Goal: Task Accomplishment & Management: Use online tool/utility

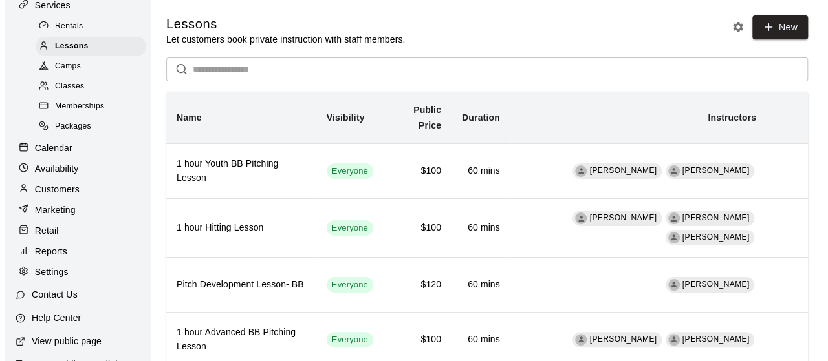
scroll to position [109, 0]
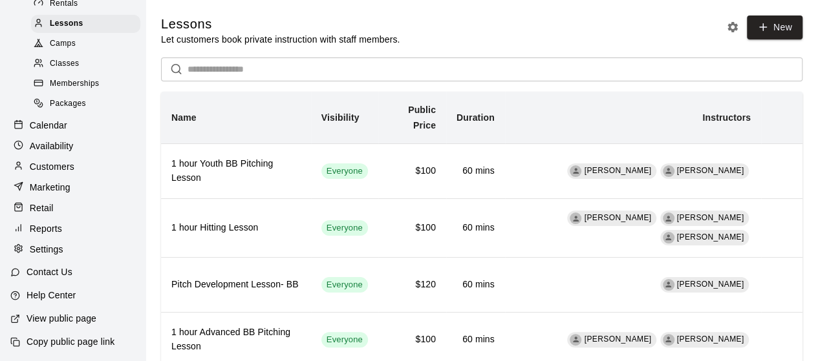
click at [24, 231] on div at bounding box center [22, 229] width 16 height 12
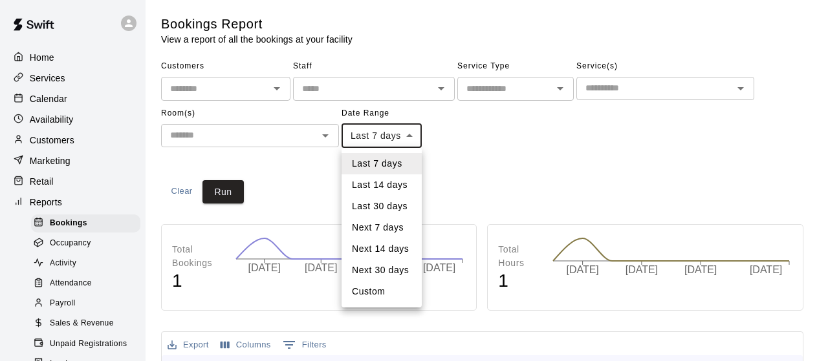
click at [393, 204] on li "Last 30 days" at bounding box center [381, 206] width 80 height 21
type input "*****"
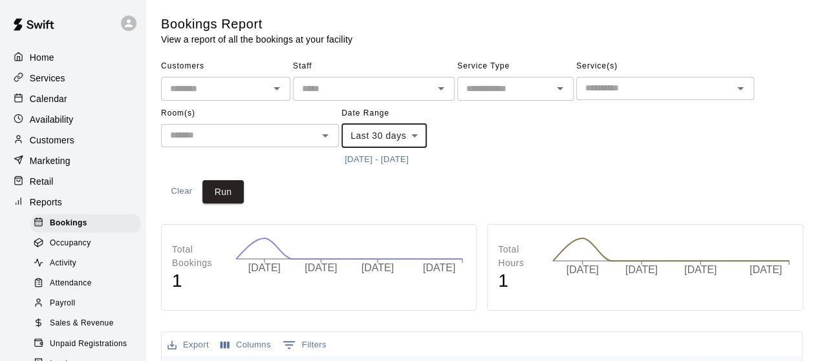
click at [663, 86] on input "text" at bounding box center [654, 88] width 149 height 16
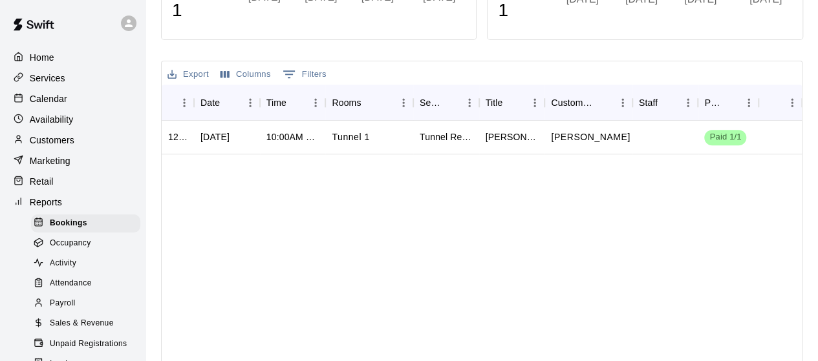
scroll to position [296, 0]
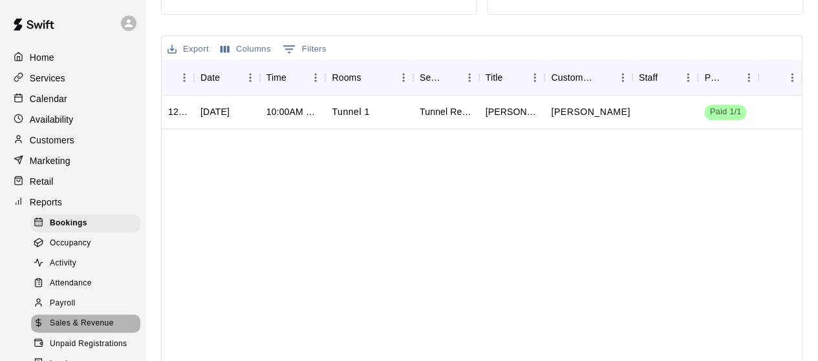
click at [85, 330] on span "Sales & Revenue" at bounding box center [82, 323] width 64 height 13
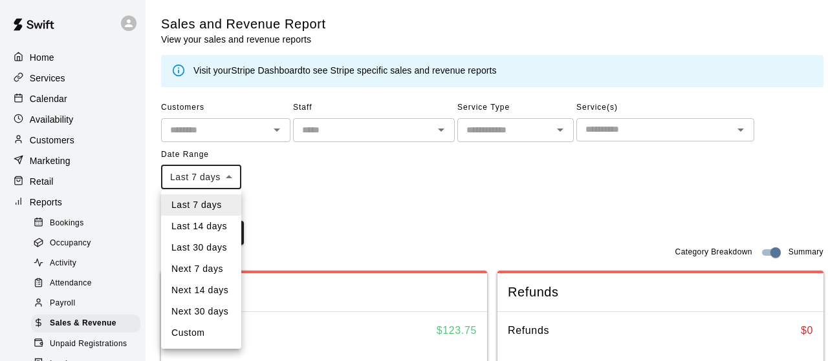
click at [212, 250] on li "Last 30 days" at bounding box center [201, 247] width 80 height 21
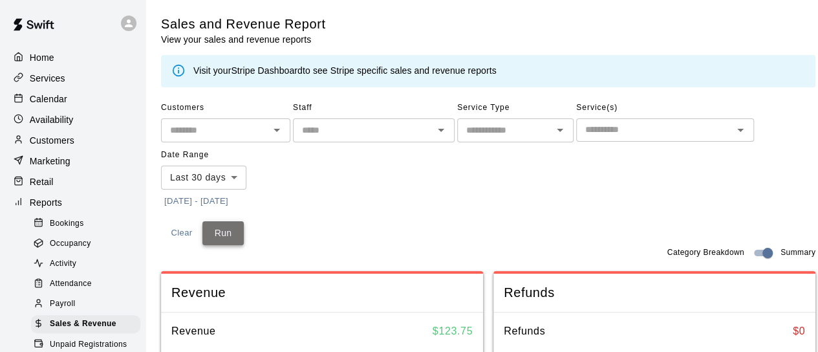
click at [221, 233] on button "Run" at bounding box center [222, 233] width 41 height 24
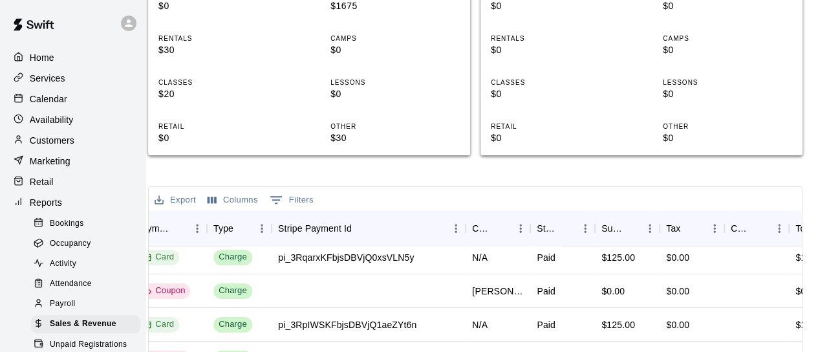
scroll to position [424, 21]
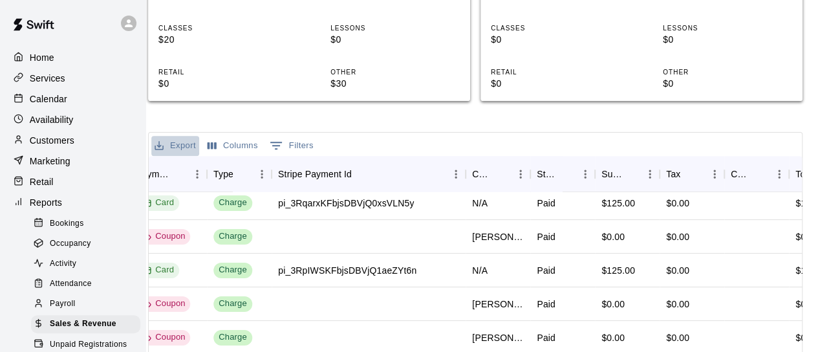
click at [166, 144] on button "Export" at bounding box center [175, 146] width 48 height 20
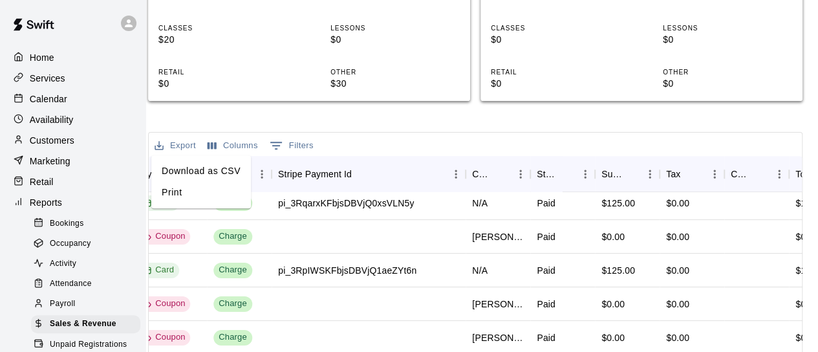
click at [164, 187] on li "Print" at bounding box center [201, 192] width 100 height 21
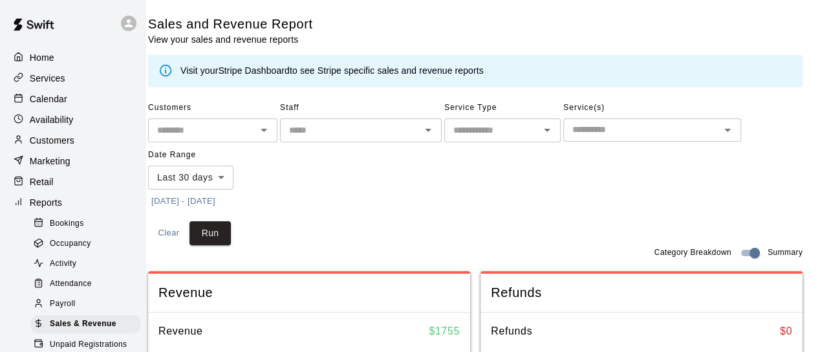
scroll to position [0, 11]
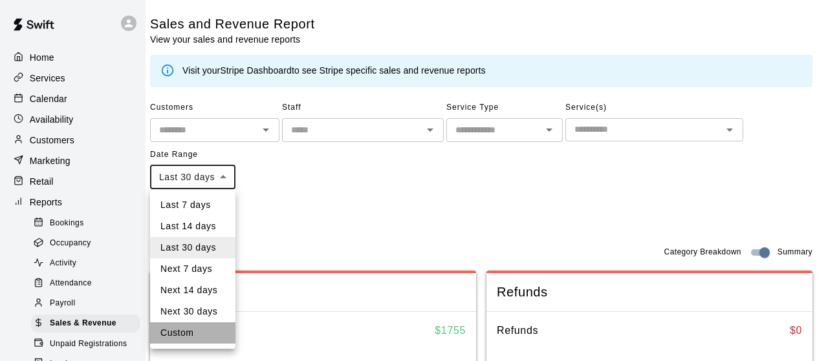
click at [185, 333] on li "Custom" at bounding box center [192, 333] width 85 height 21
type input "******"
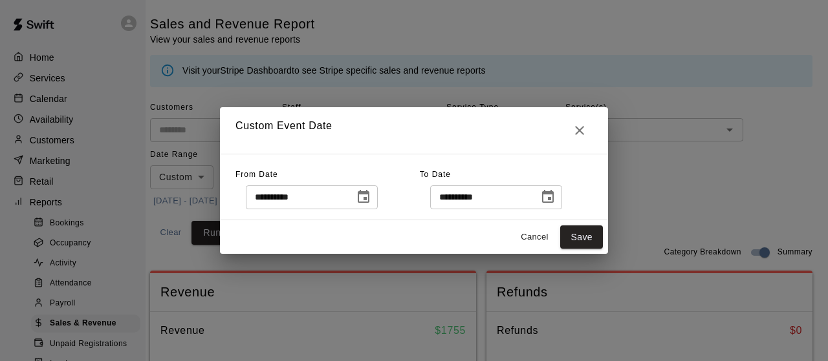
click at [371, 198] on icon "Choose date, selected date is Jul 12, 2025" at bounding box center [364, 197] width 16 height 16
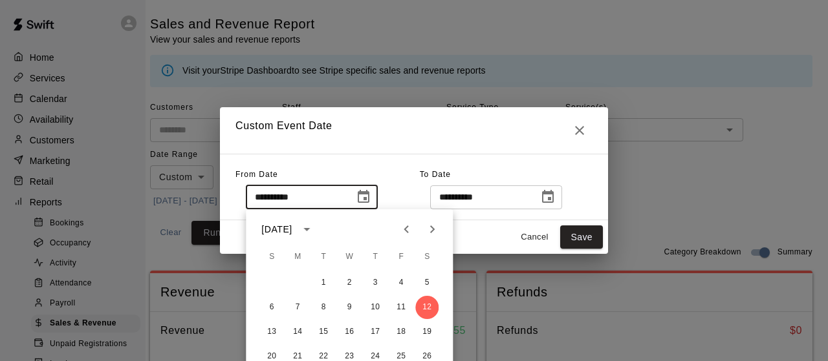
click at [433, 228] on icon "Next month" at bounding box center [432, 230] width 16 height 16
click at [406, 284] on button "1" at bounding box center [400, 283] width 23 height 23
type input "**********"
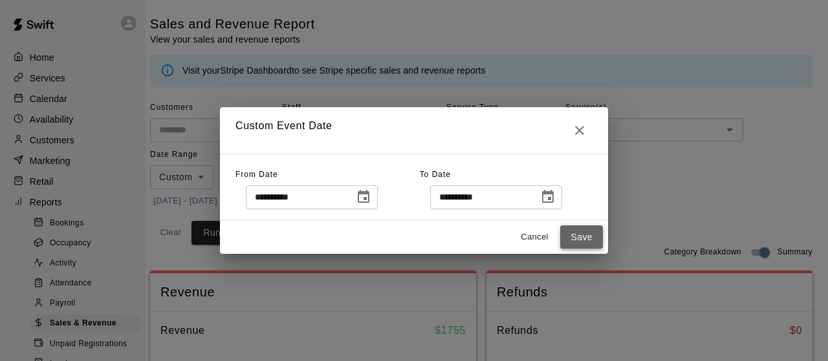
click at [575, 237] on button "Save" at bounding box center [581, 238] width 43 height 24
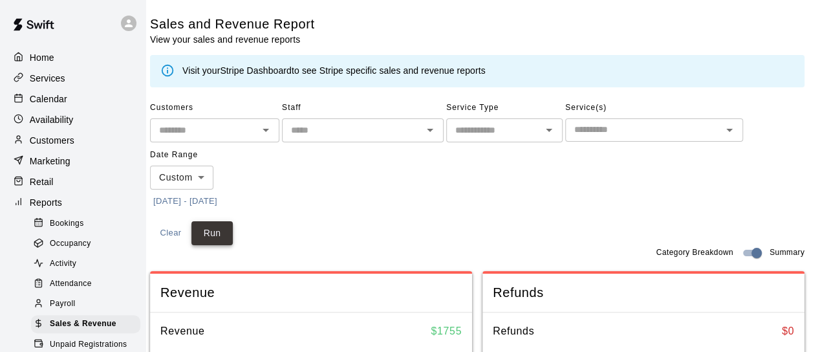
click at [207, 236] on button "Run" at bounding box center [211, 233] width 41 height 24
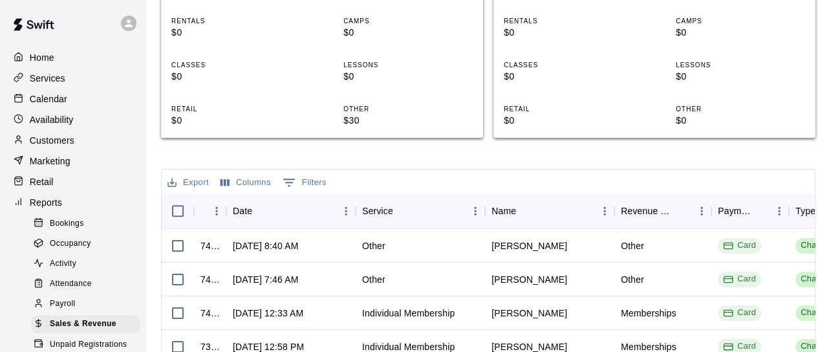
scroll to position [392, 0]
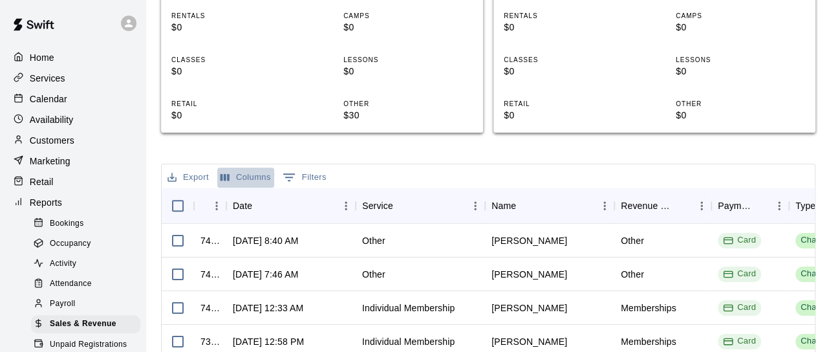
click at [235, 176] on button "Columns" at bounding box center [245, 177] width 57 height 20
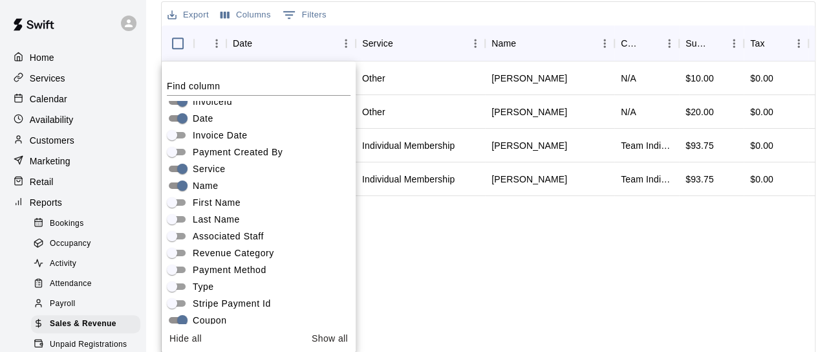
scroll to position [0, 0]
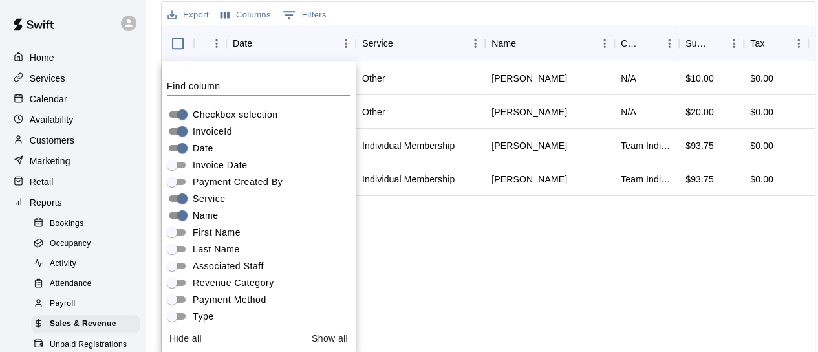
click at [467, 258] on div "745977 [DATE] 8:40 AM Other [PERSON_NAME] N/A $10.00 $0.00 $10.00 USD 745916 [D…" at bounding box center [576, 240] width 828 height 358
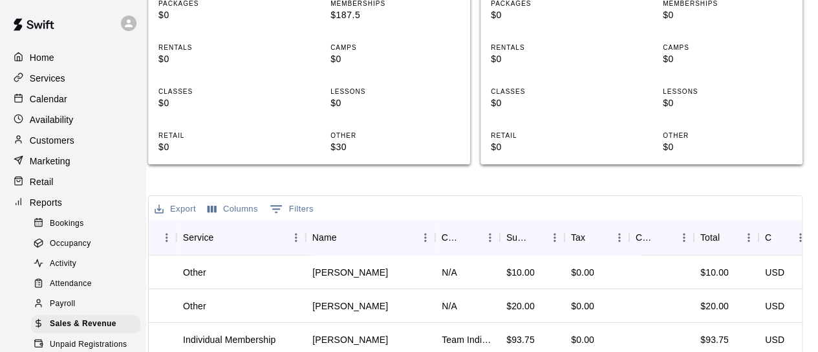
scroll to position [358, 21]
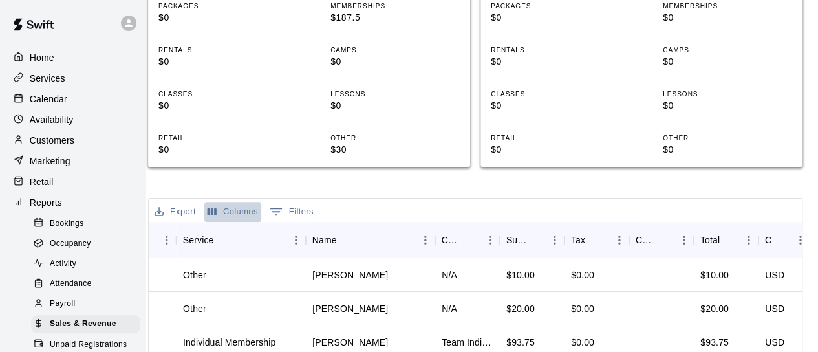
click at [235, 210] on button "Columns" at bounding box center [232, 212] width 57 height 20
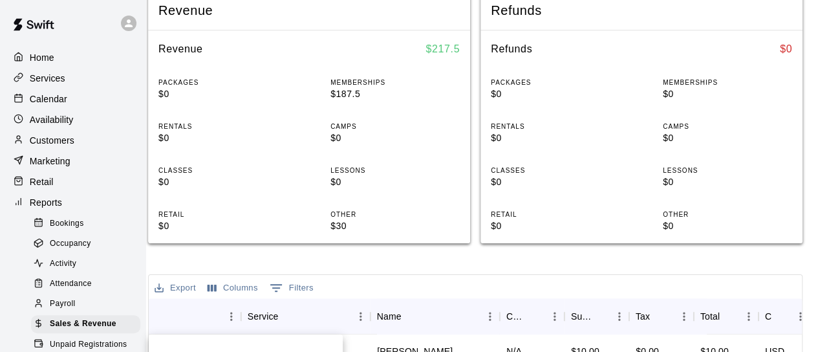
scroll to position [250, 21]
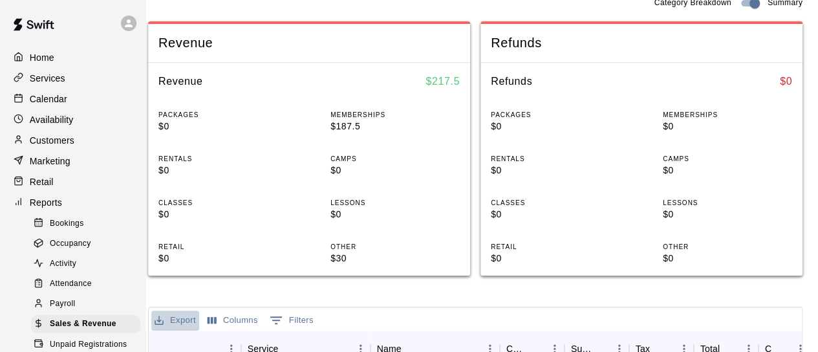
click at [171, 320] on button "Export" at bounding box center [175, 320] width 48 height 20
click at [176, 289] on li "Print" at bounding box center [201, 293] width 100 height 21
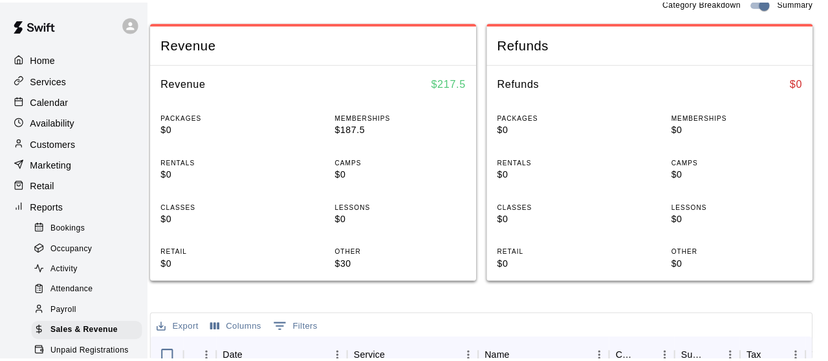
scroll to position [9, 11]
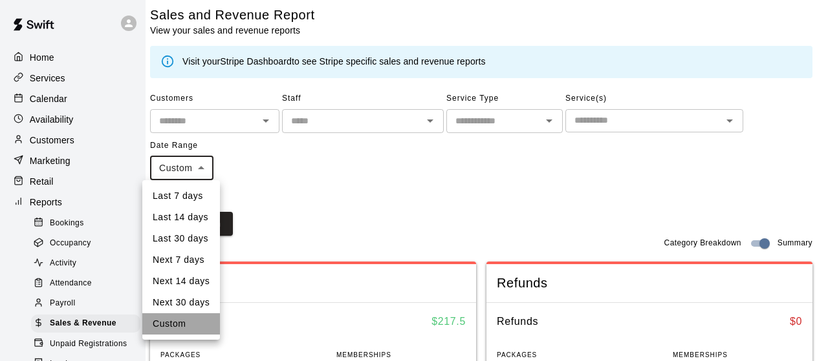
click at [192, 325] on li "Custom" at bounding box center [181, 324] width 78 height 21
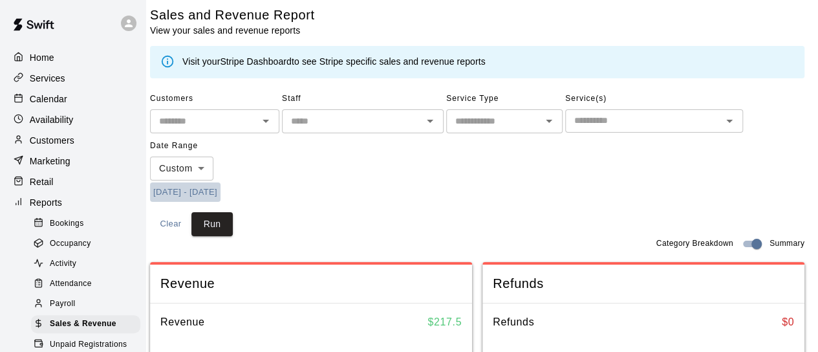
click at [167, 193] on button "[DATE] - [DATE]" at bounding box center [185, 192] width 70 height 20
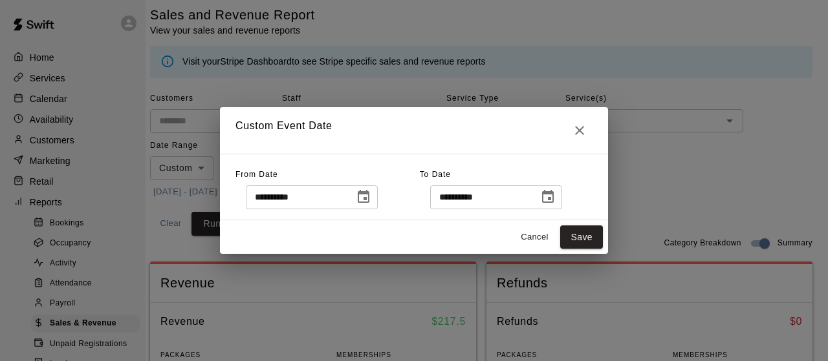
click at [371, 197] on icon "Choose date, selected date is Aug 1, 2025" at bounding box center [364, 197] width 16 height 16
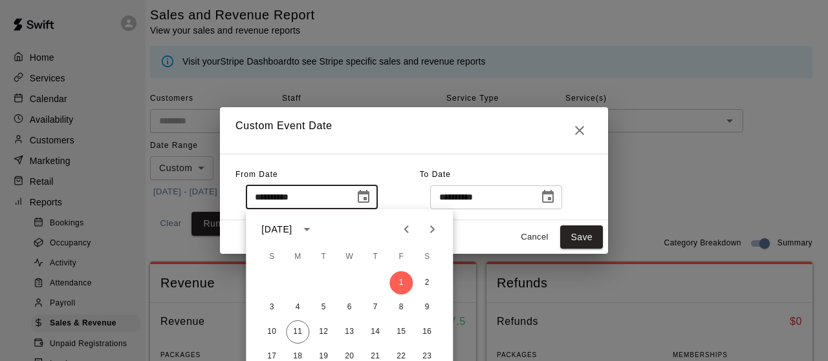
click at [315, 230] on icon "calendar view is open, switch to year view" at bounding box center [307, 230] width 16 height 16
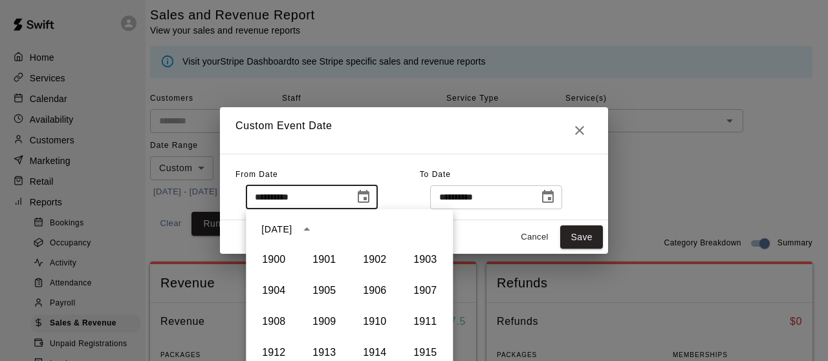
scroll to position [887, 0]
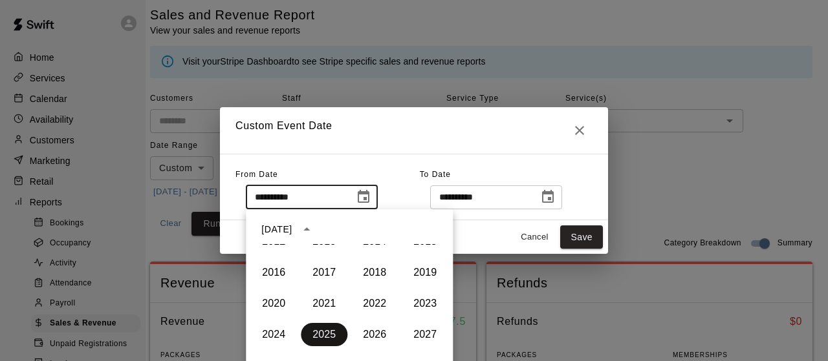
click at [318, 328] on button "2025" at bounding box center [324, 334] width 47 height 23
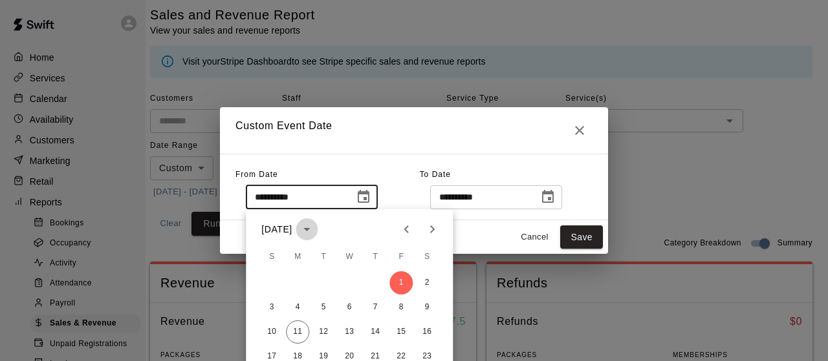
click at [315, 231] on icon "calendar view is open, switch to year view" at bounding box center [307, 230] width 16 height 16
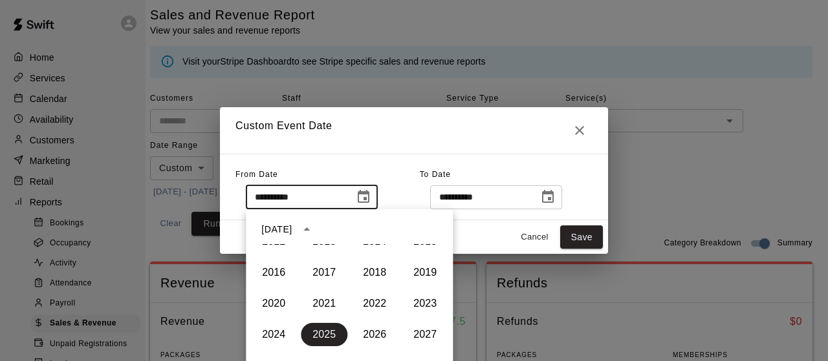
click at [315, 235] on icon "year view is open, switch to calendar view" at bounding box center [307, 230] width 16 height 16
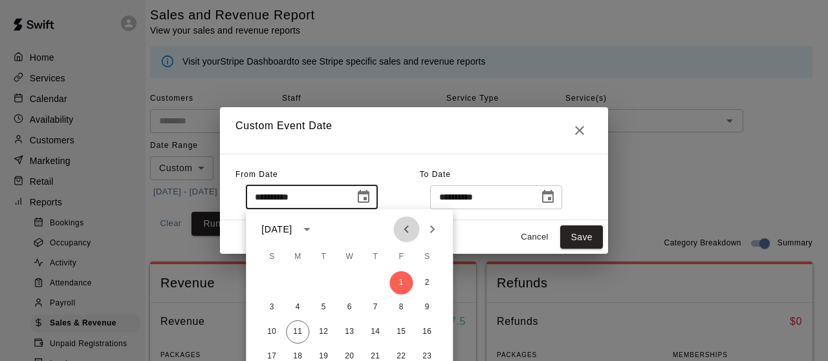
click at [407, 232] on icon "Previous month" at bounding box center [405, 230] width 5 height 8
click at [322, 283] on button "1" at bounding box center [323, 283] width 23 height 23
type input "**********"
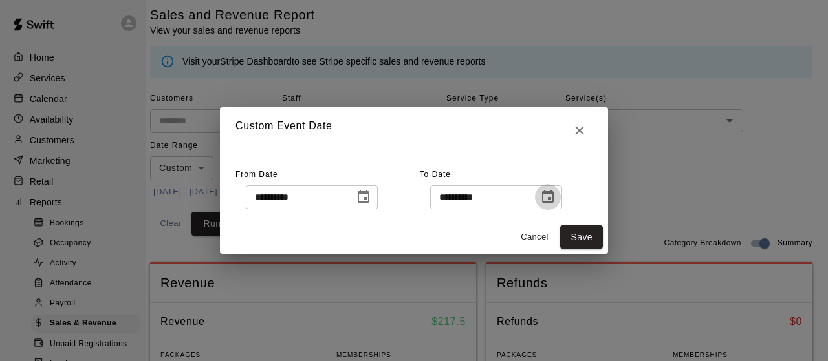
click at [555, 197] on icon "Choose date, selected date is Aug 11, 2025" at bounding box center [548, 197] width 16 height 16
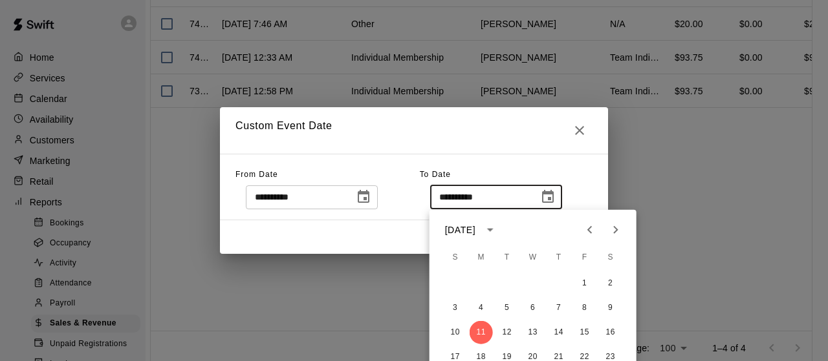
scroll to position [707, 11]
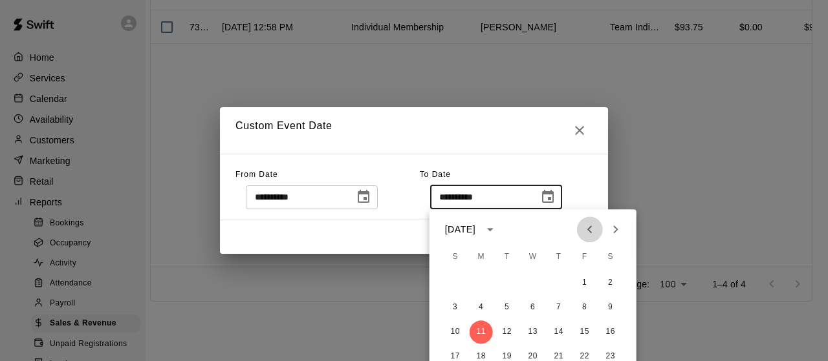
click at [592, 232] on icon "Previous month" at bounding box center [590, 230] width 16 height 16
click at [606, 356] on button "26" at bounding box center [610, 356] width 23 height 23
type input "**********"
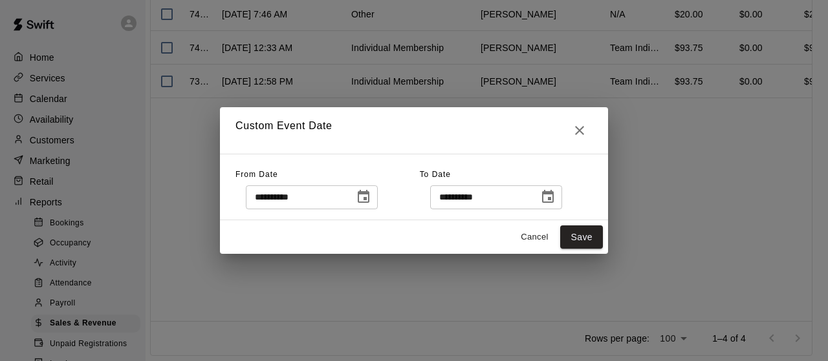
scroll to position [652, 11]
click at [579, 127] on icon "Close" at bounding box center [580, 131] width 16 height 16
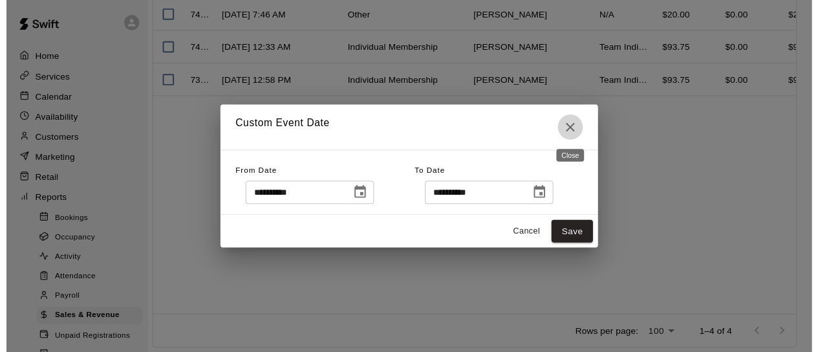
scroll to position [20, 11]
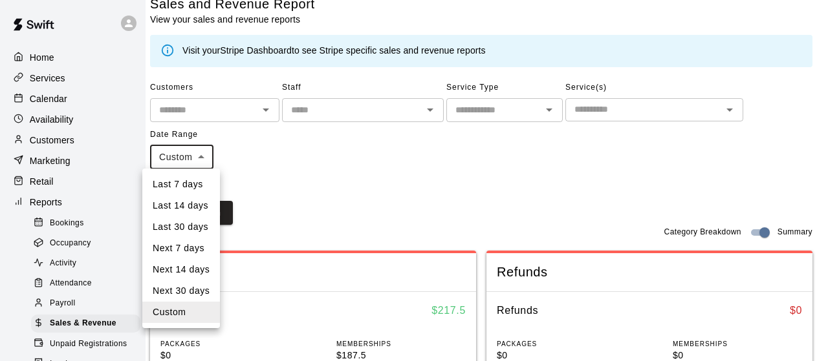
click at [187, 314] on li "Custom" at bounding box center [181, 312] width 78 height 21
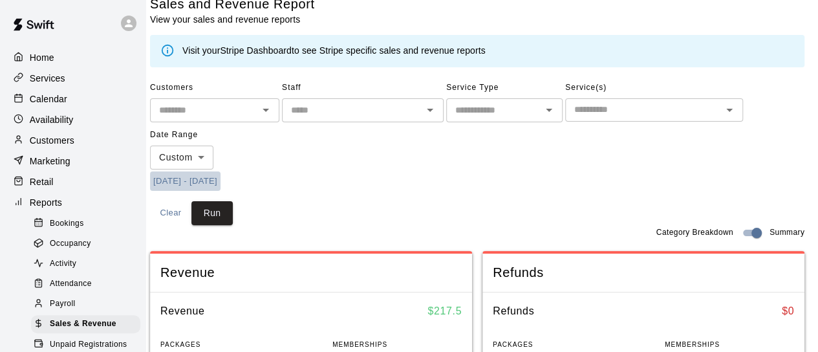
click at [181, 182] on button "[DATE] - [DATE]" at bounding box center [185, 181] width 70 height 20
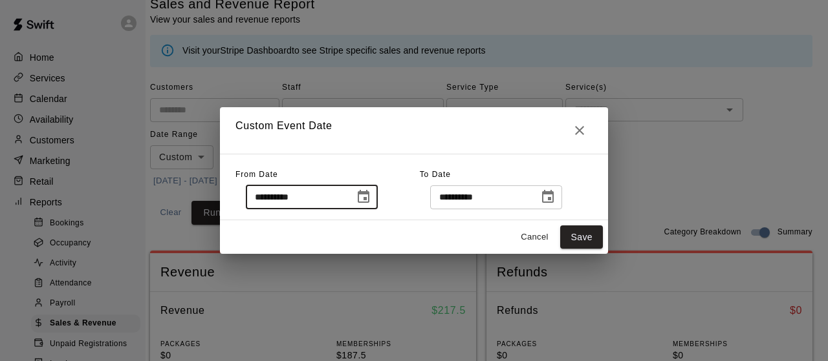
click at [263, 200] on input "**********" at bounding box center [296, 198] width 100 height 24
type input "**********"
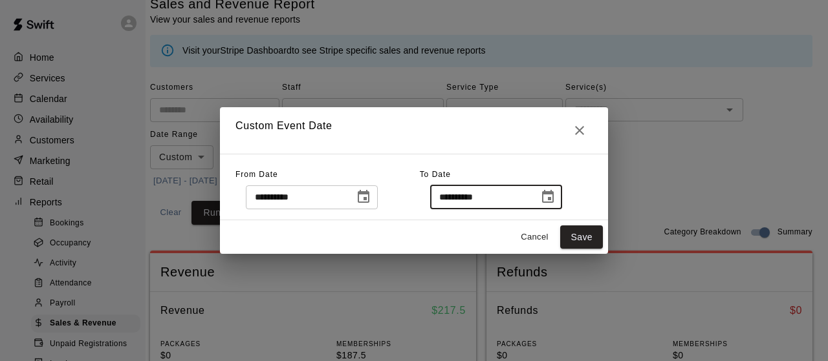
click at [448, 193] on input "**********" at bounding box center [480, 198] width 100 height 24
click at [446, 193] on input "**********" at bounding box center [480, 198] width 100 height 24
type input "**********"
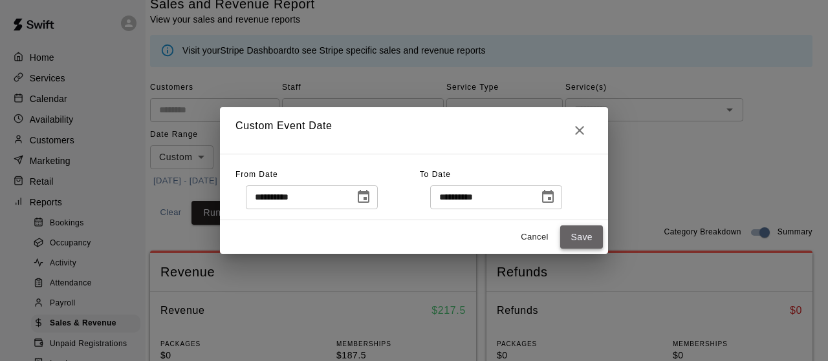
click at [582, 238] on button "Save" at bounding box center [581, 238] width 43 height 24
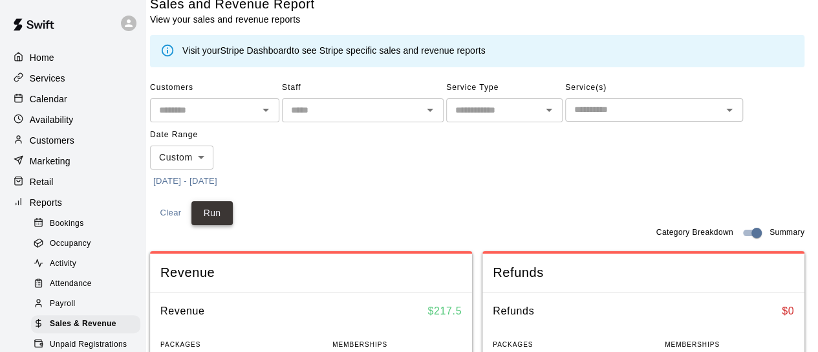
click at [226, 213] on button "Run" at bounding box center [211, 213] width 41 height 24
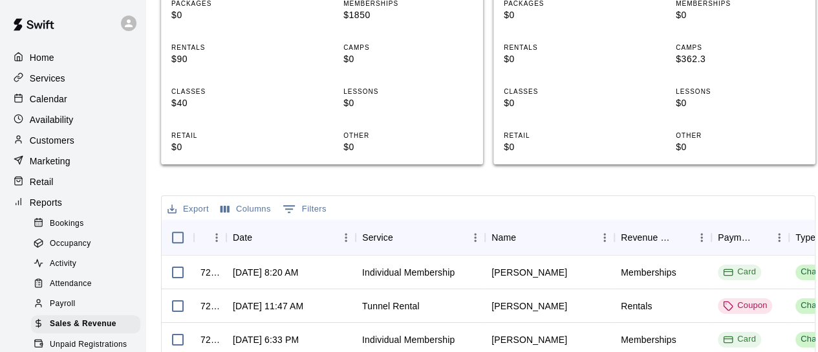
scroll to position [358, 0]
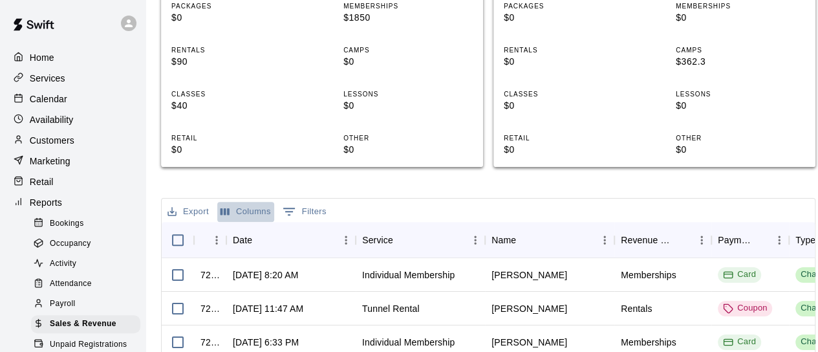
click at [248, 206] on button "Columns" at bounding box center [245, 212] width 57 height 20
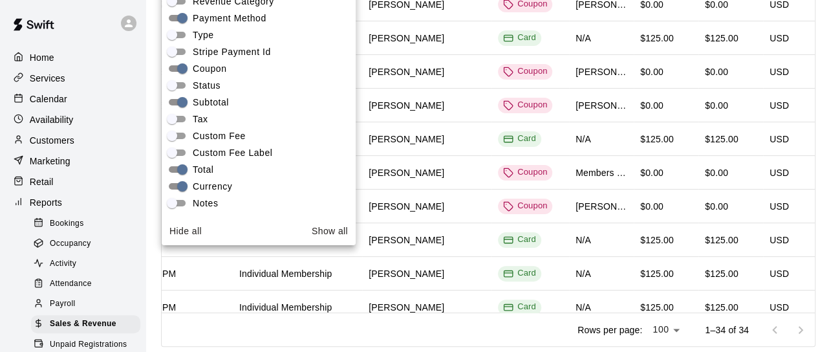
scroll to position [393, 0]
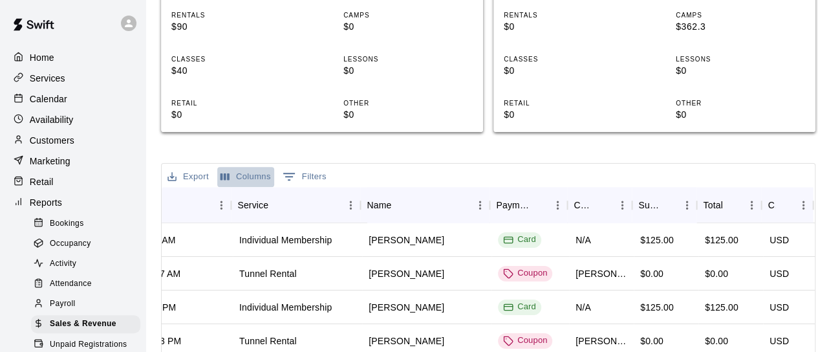
click at [251, 173] on button "Columns" at bounding box center [245, 177] width 57 height 20
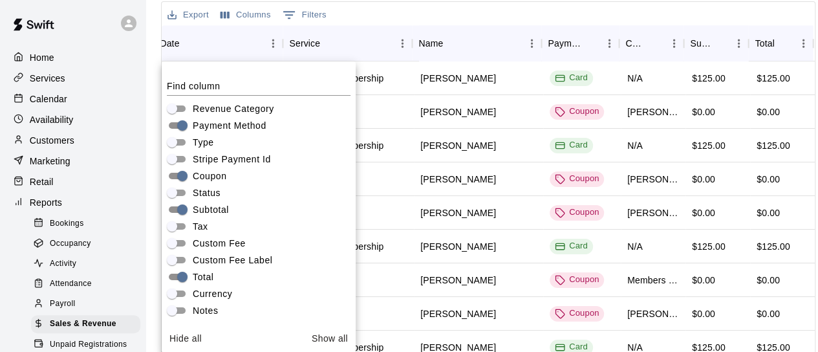
scroll to position [0, 72]
click at [379, 16] on div "Export Columns 0 Filters" at bounding box center [488, 13] width 653 height 23
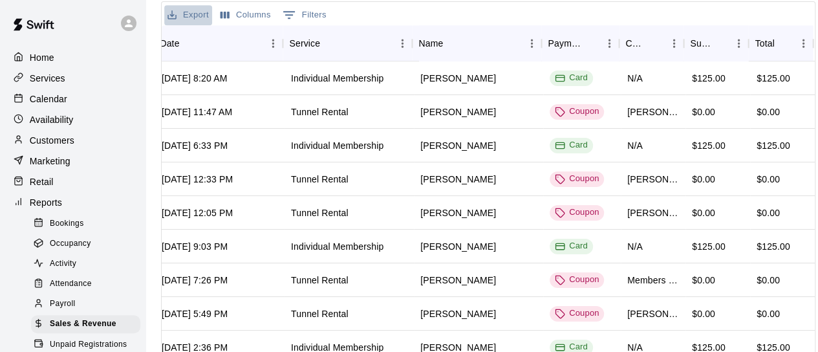
click at [197, 16] on button "Export" at bounding box center [188, 15] width 48 height 20
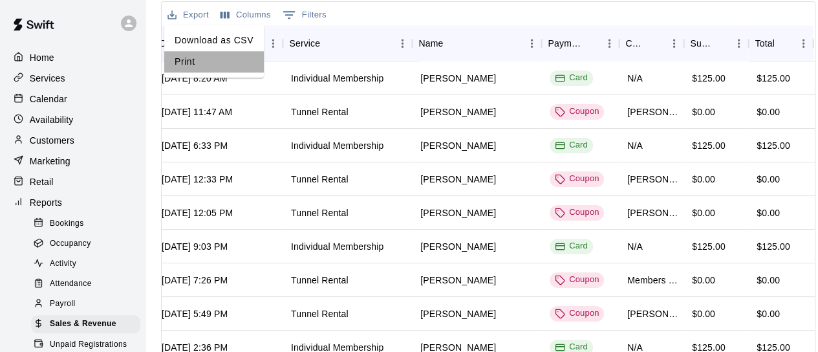
click at [197, 59] on li "Print" at bounding box center [214, 61] width 100 height 21
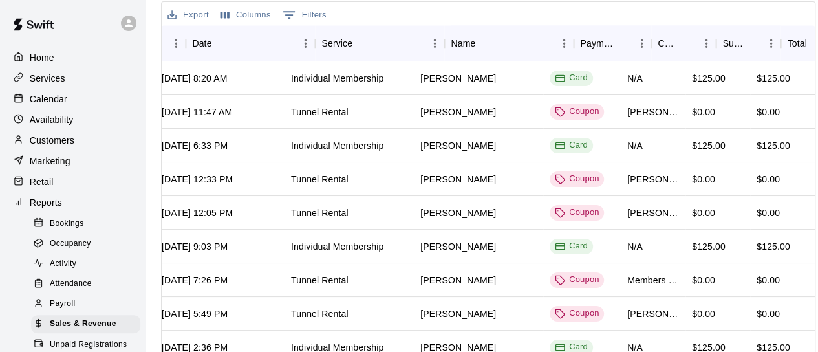
scroll to position [0, 0]
